Goal: Complete application form

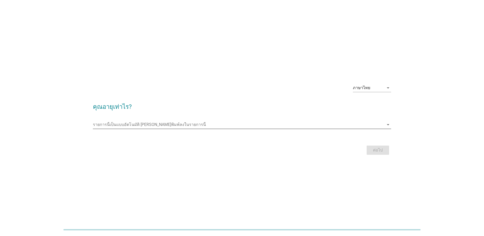
click at [385, 124] on div "arrow_drop_down" at bounding box center [387, 125] width 7 height 6
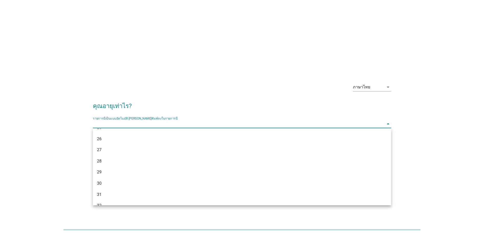
scroll to position [102, 0]
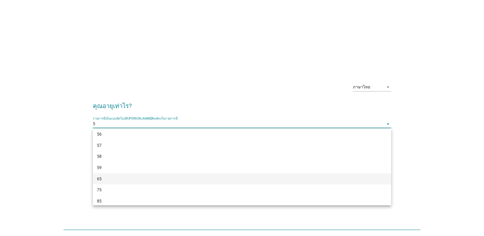
type input "53"
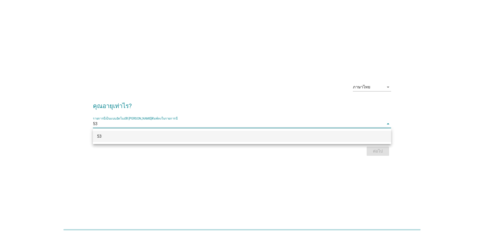
scroll to position [0, 0]
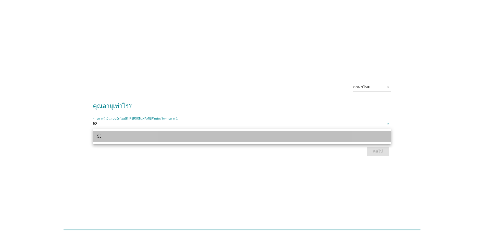
click at [120, 137] on div "53" at bounding box center [230, 136] width 266 height 6
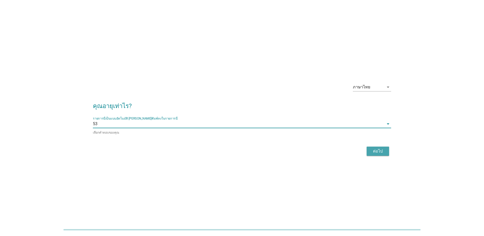
click at [378, 151] on div "ต่อไป" at bounding box center [378, 151] width 14 height 6
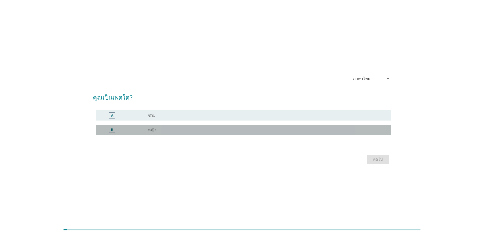
click at [161, 132] on div "radio_button_unchecked หญิง" at bounding box center [265, 129] width 235 height 5
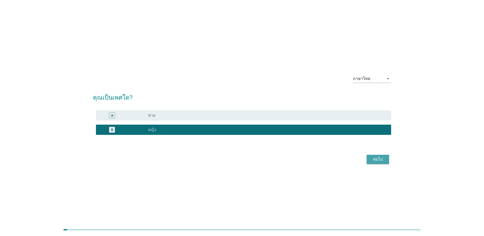
click at [377, 158] on div "ต่อไป" at bounding box center [378, 159] width 14 height 6
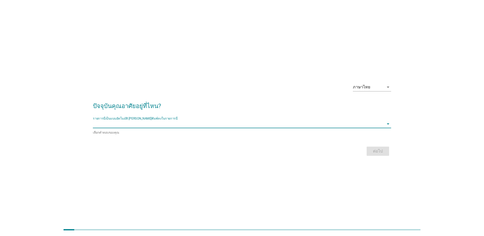
click at [147, 128] on input "รายการนี้เป็นแบบอัตโนมัติ คุณสามารถพิมพ์ลงในรายการนี้" at bounding box center [238, 124] width 291 height 8
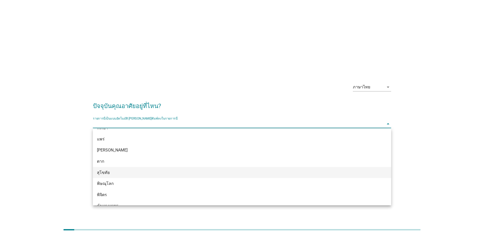
scroll to position [306, 0]
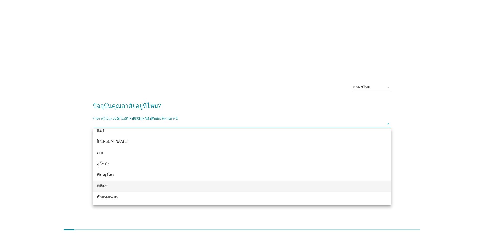
click at [98, 184] on div "พิจิตร" at bounding box center [230, 186] width 266 height 6
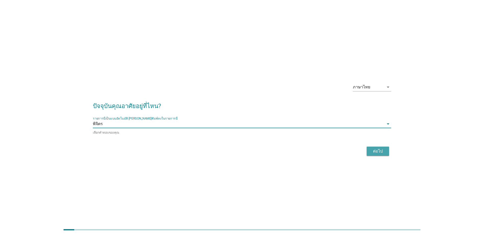
click at [376, 150] on div "ต่อไป" at bounding box center [378, 151] width 14 height 6
